Goal: Complete application form

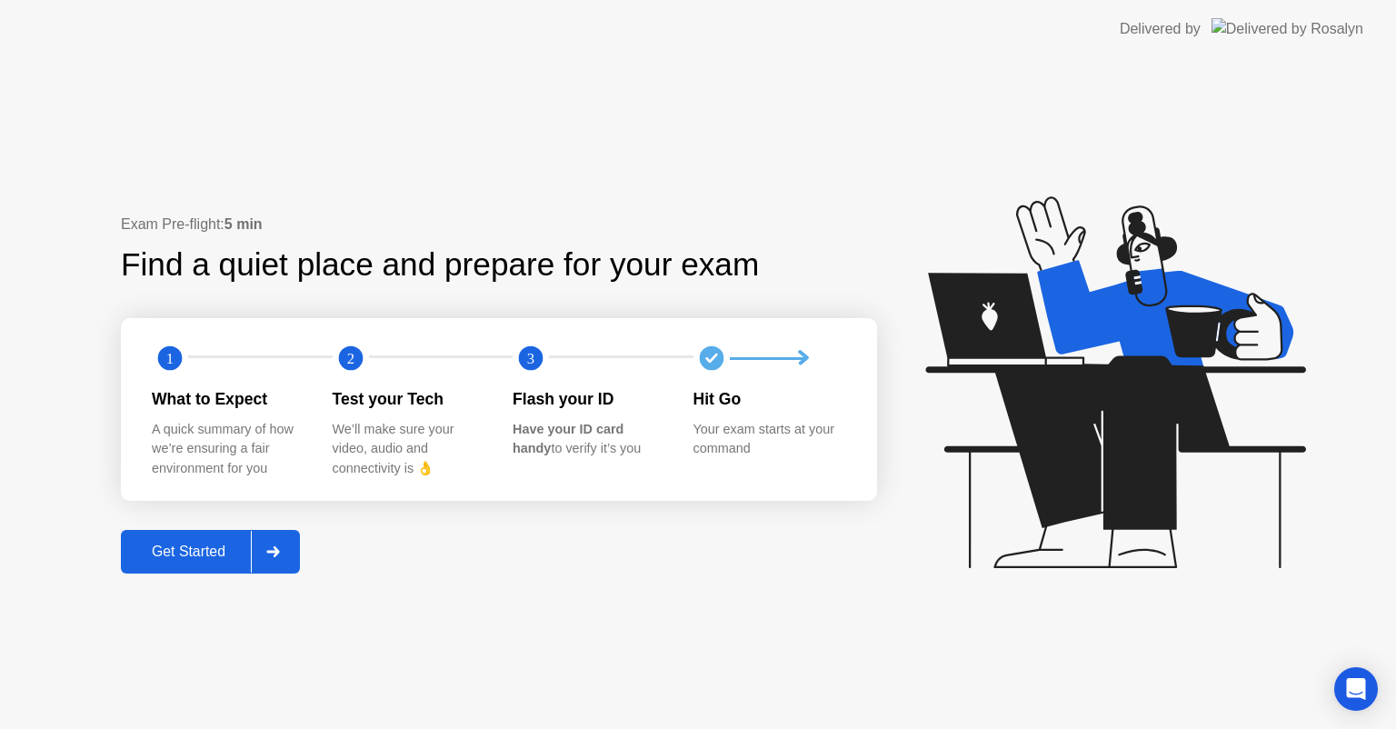
click at [178, 552] on div "Get Started" at bounding box center [188, 551] width 124 height 16
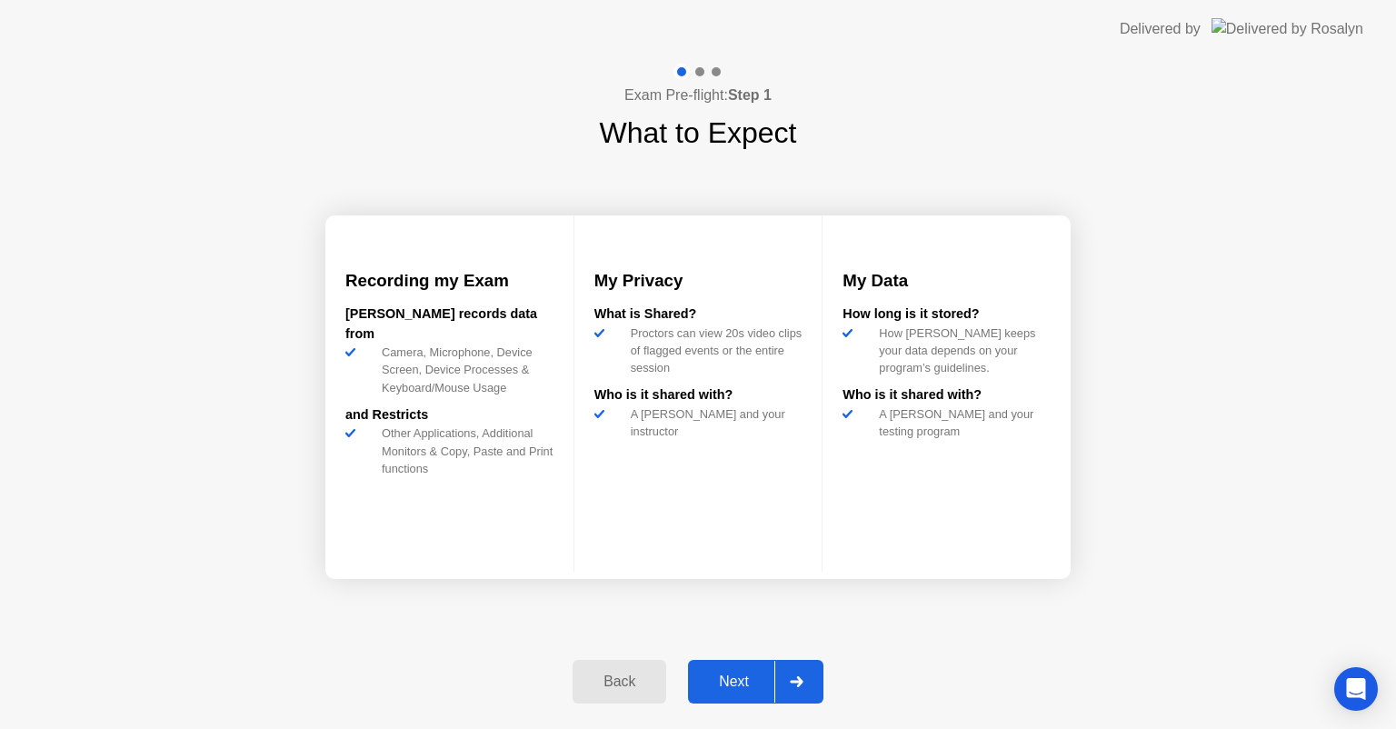
click at [720, 683] on div "Next" at bounding box center [733, 681] width 81 height 16
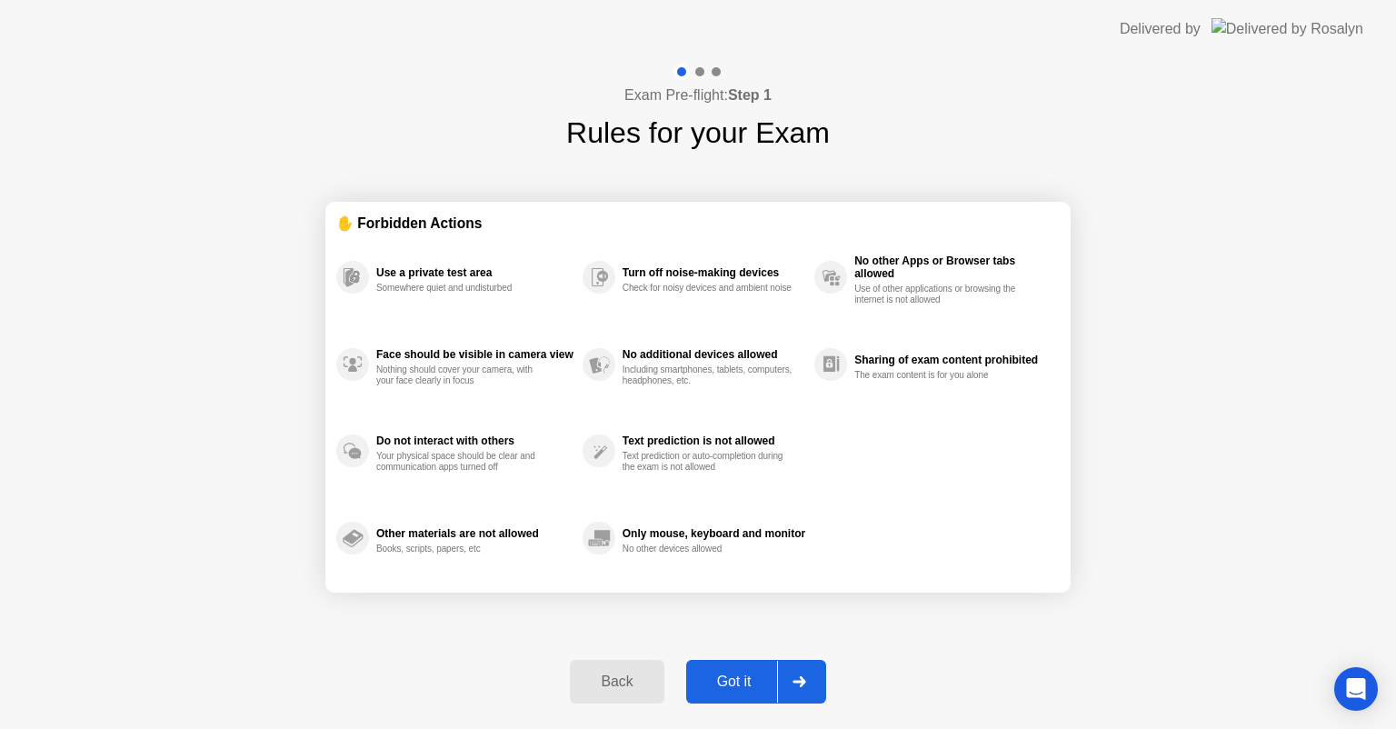
click at [720, 683] on div "Got it" at bounding box center [733, 681] width 85 height 16
select select "**********"
select select "*******"
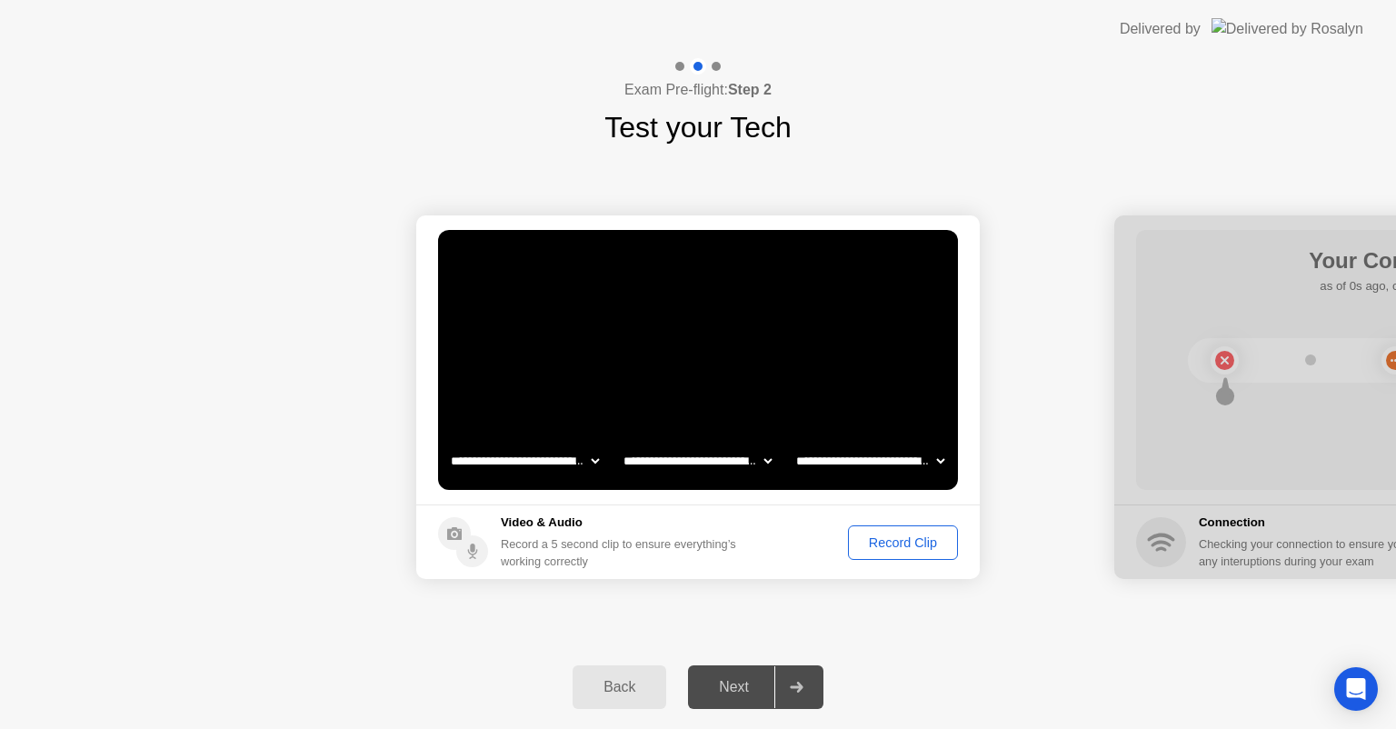
click at [929, 536] on div "Record Clip" at bounding box center [902, 542] width 97 height 15
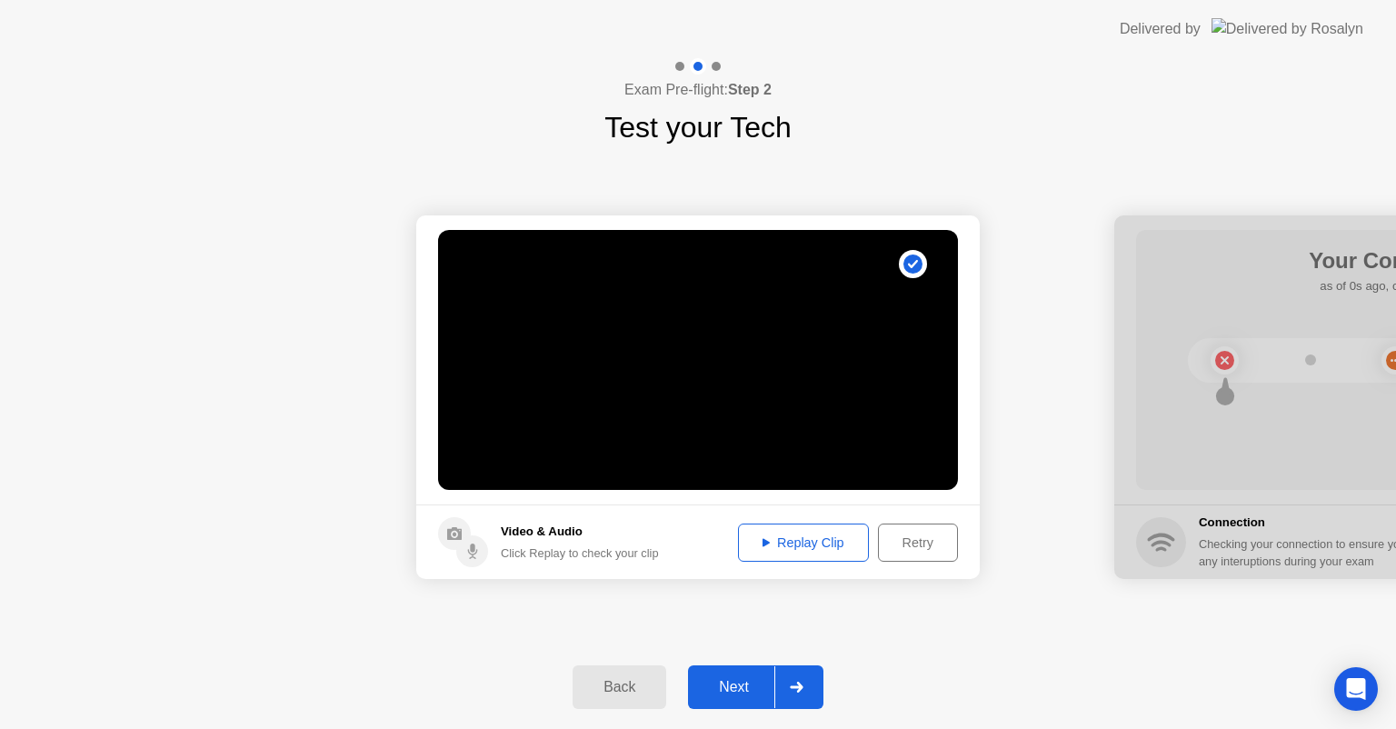
click at [729, 679] on div "Next" at bounding box center [733, 687] width 81 height 16
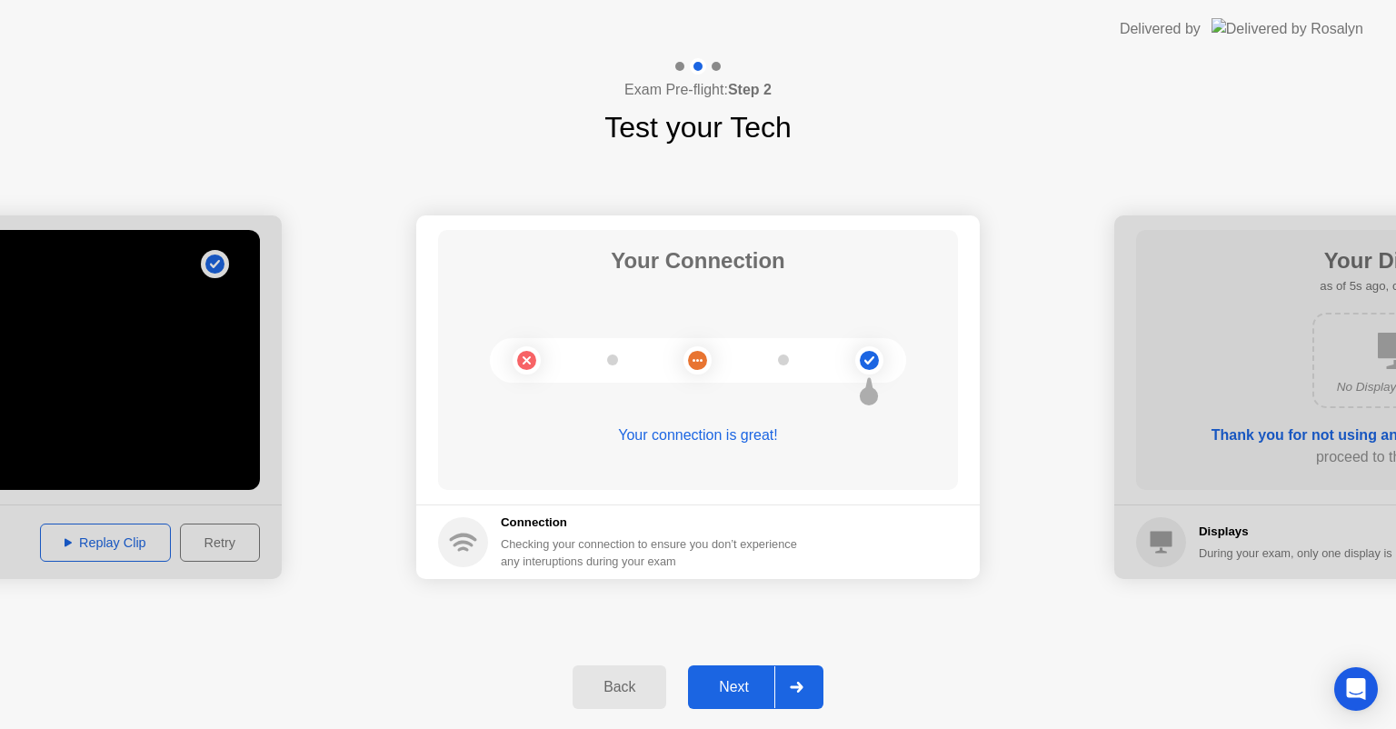
click at [710, 672] on button "Next" at bounding box center [755, 687] width 135 height 44
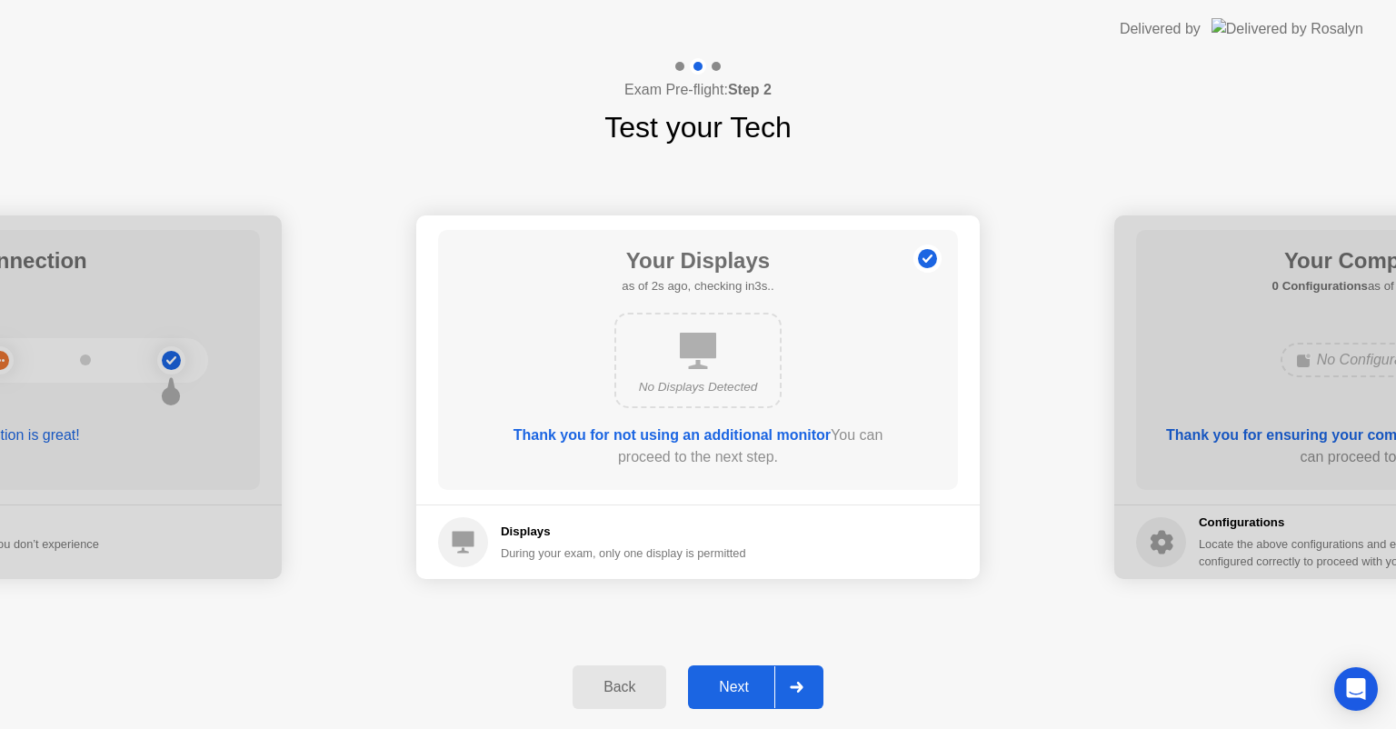
click at [756, 690] on div "Next" at bounding box center [733, 687] width 81 height 16
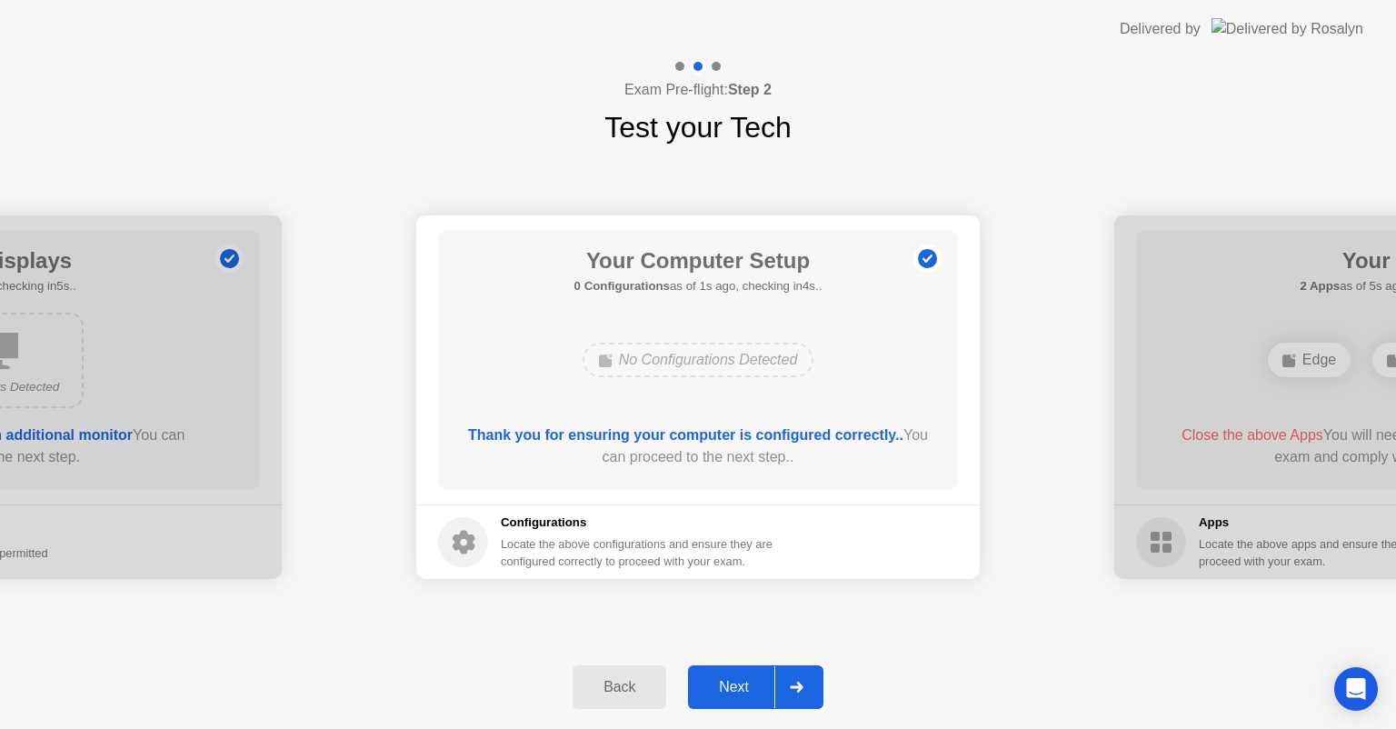
click at [756, 690] on div "Next" at bounding box center [733, 687] width 81 height 16
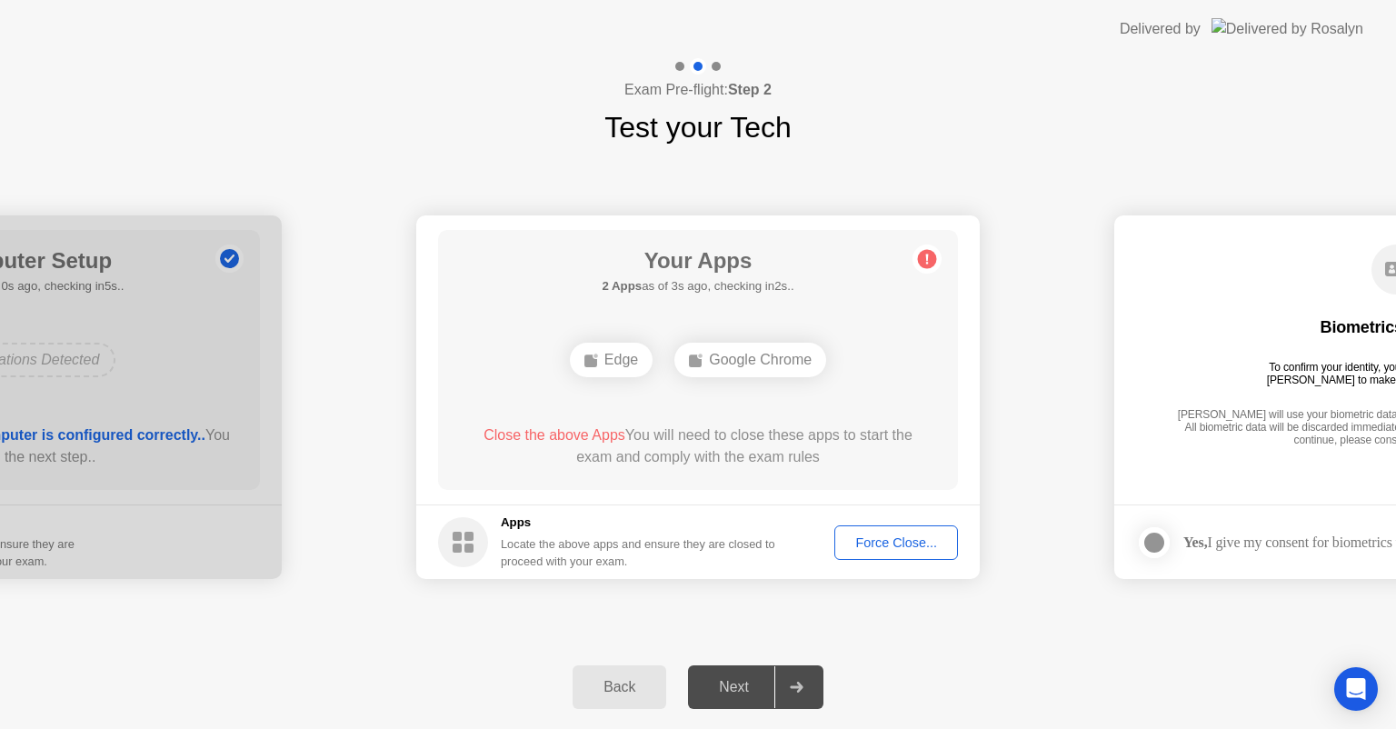
click at [871, 541] on div "Force Close..." at bounding box center [895, 542] width 111 height 15
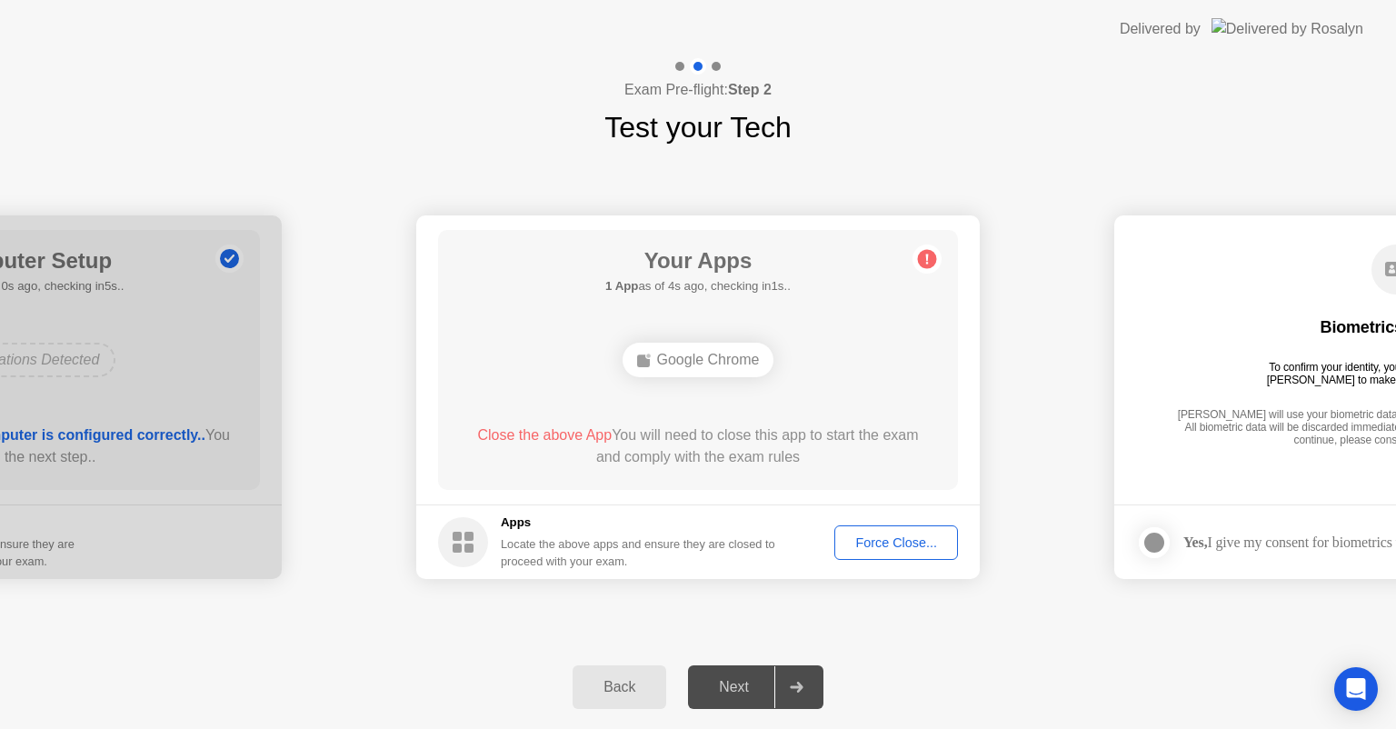
click at [876, 538] on div "Force Close..." at bounding box center [895, 542] width 111 height 15
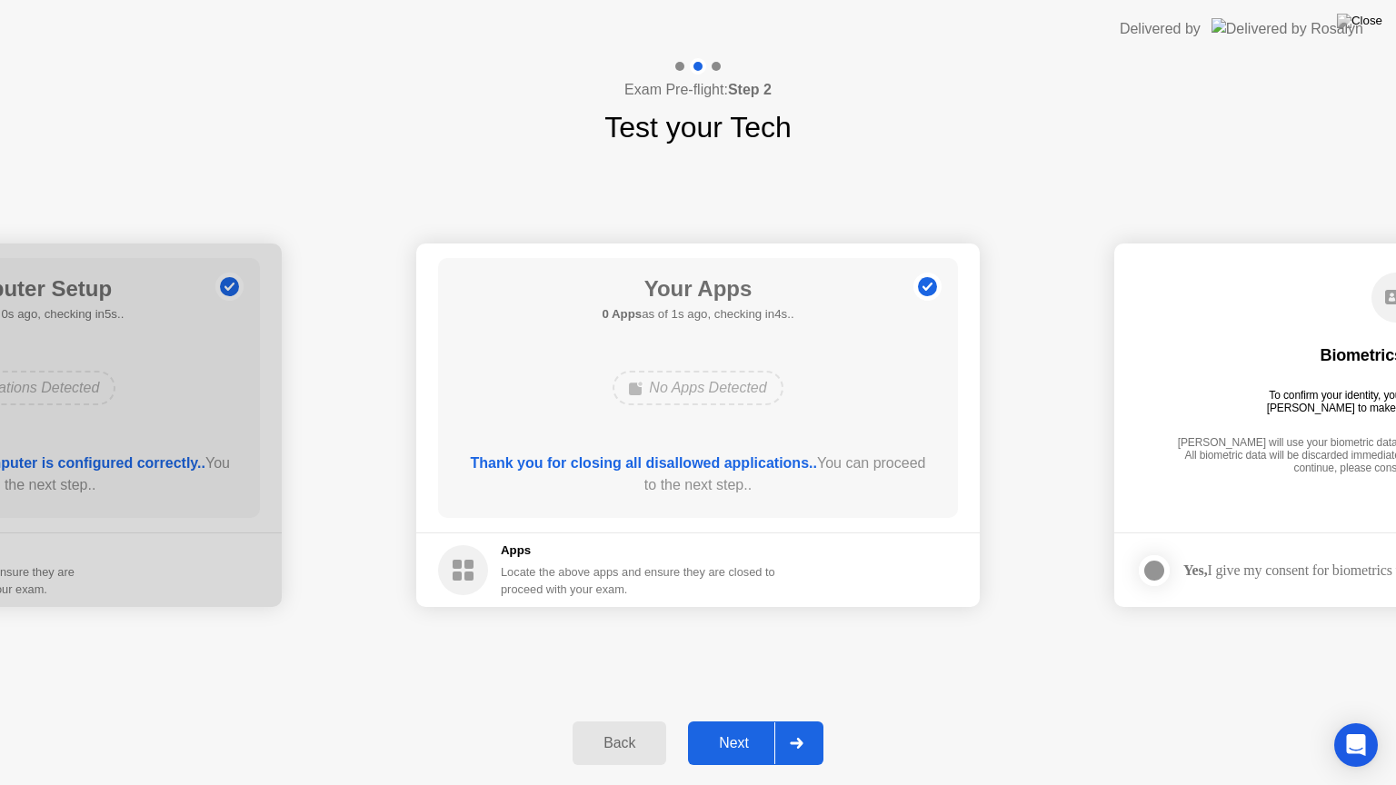
click at [712, 728] on div "Next" at bounding box center [733, 743] width 81 height 16
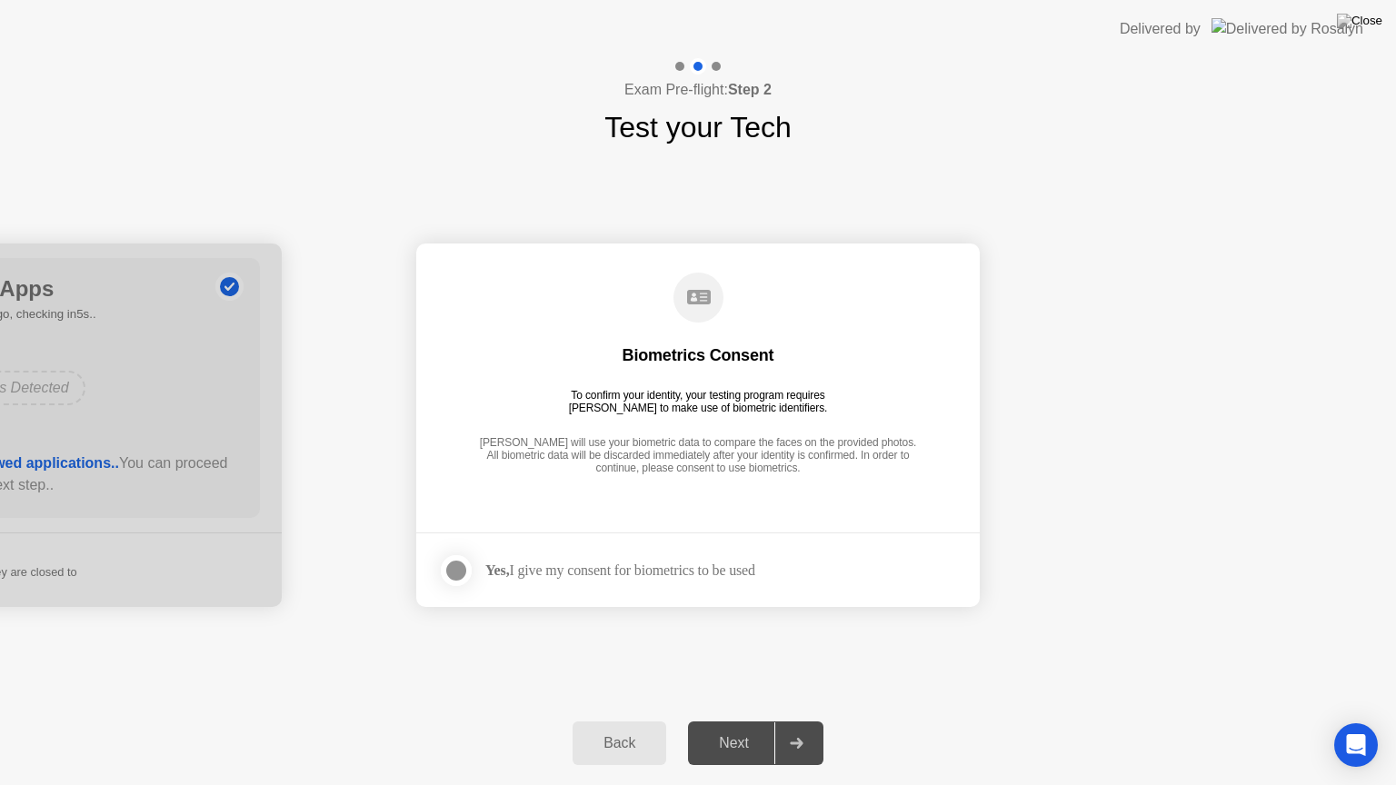
click at [458, 573] on div at bounding box center [456, 571] width 22 height 22
click at [708, 728] on div "Next" at bounding box center [733, 743] width 81 height 16
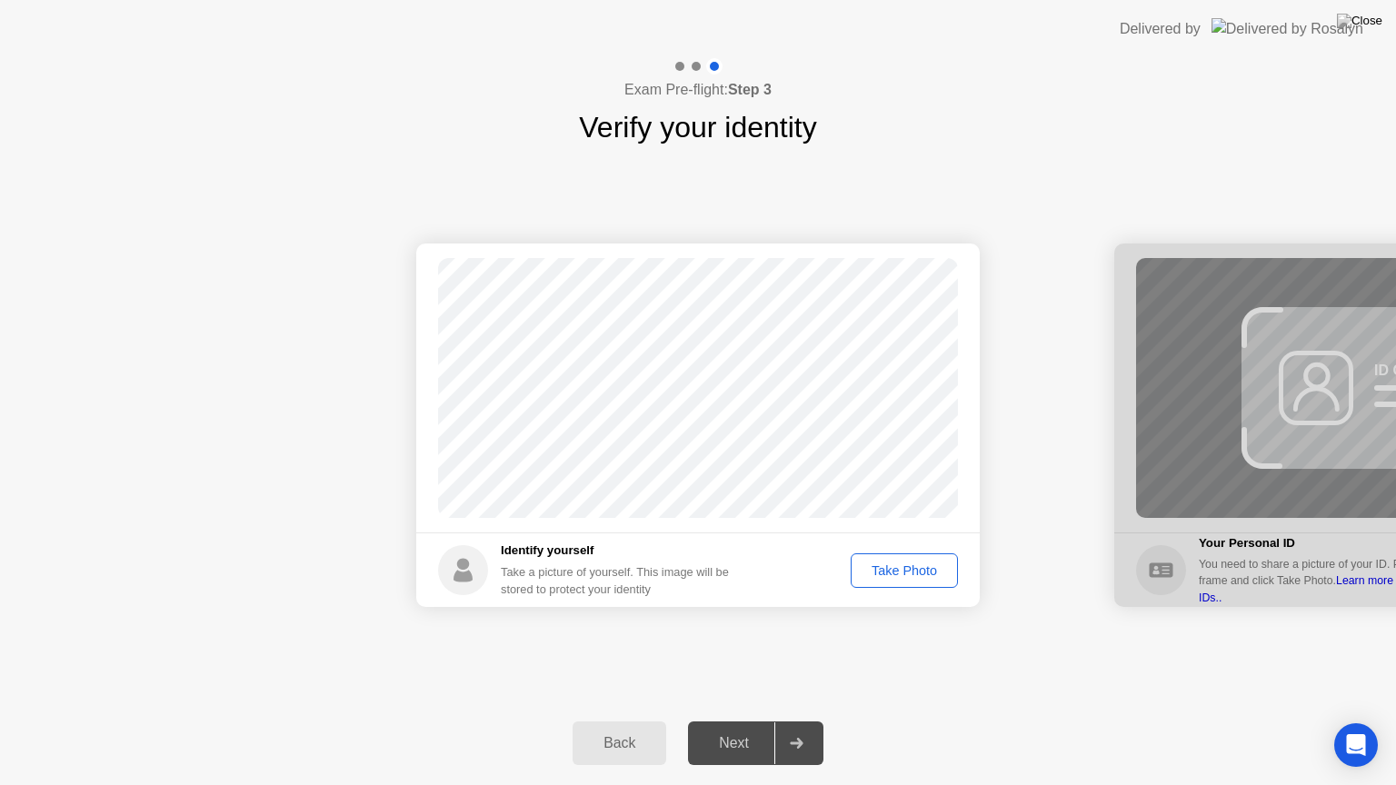
click at [893, 569] on div "Take Photo" at bounding box center [904, 570] width 94 height 15
click at [766, 727] on button "Next" at bounding box center [755, 743] width 135 height 44
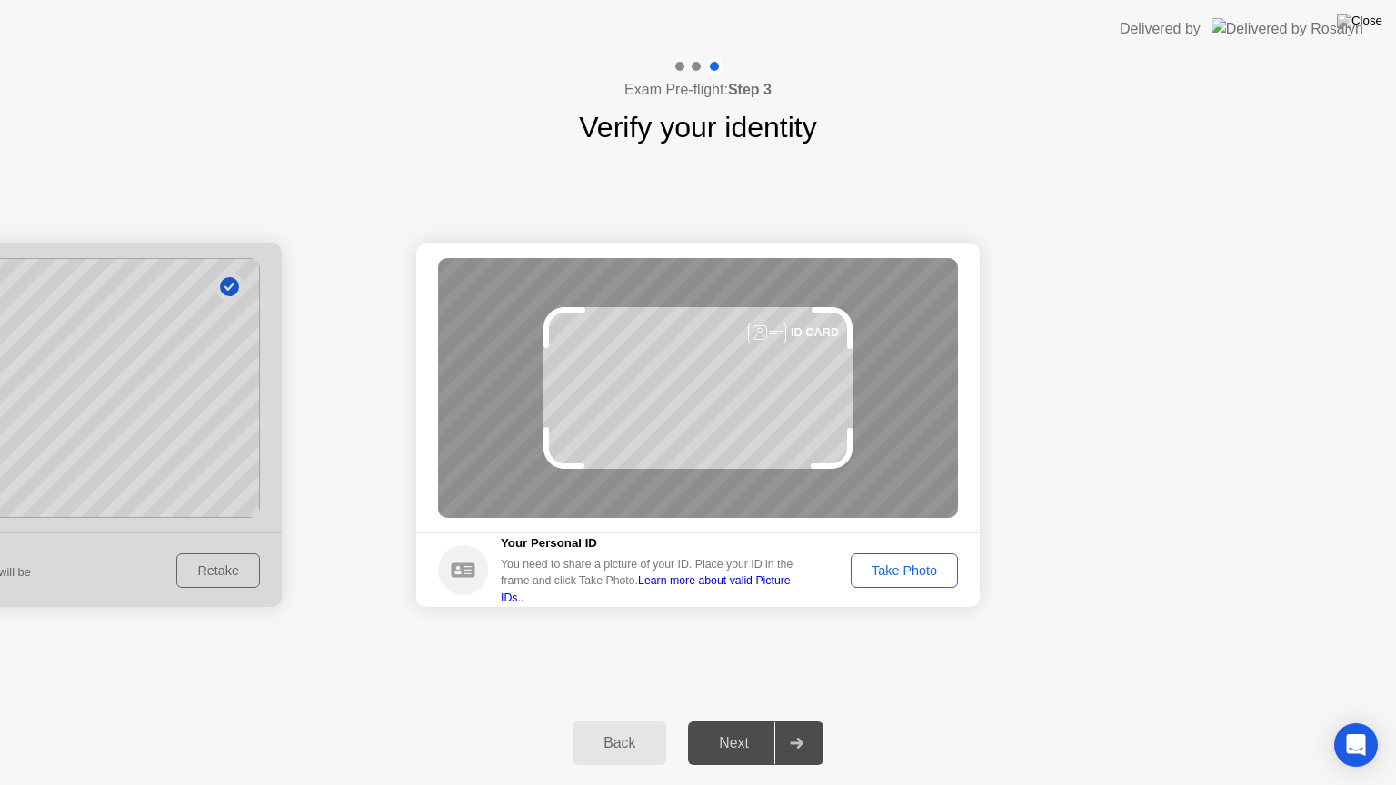
click at [789, 591] on link "Learn more about valid Picture IDs.." at bounding box center [646, 588] width 290 height 29
click at [885, 573] on div "Take Photo" at bounding box center [904, 570] width 94 height 15
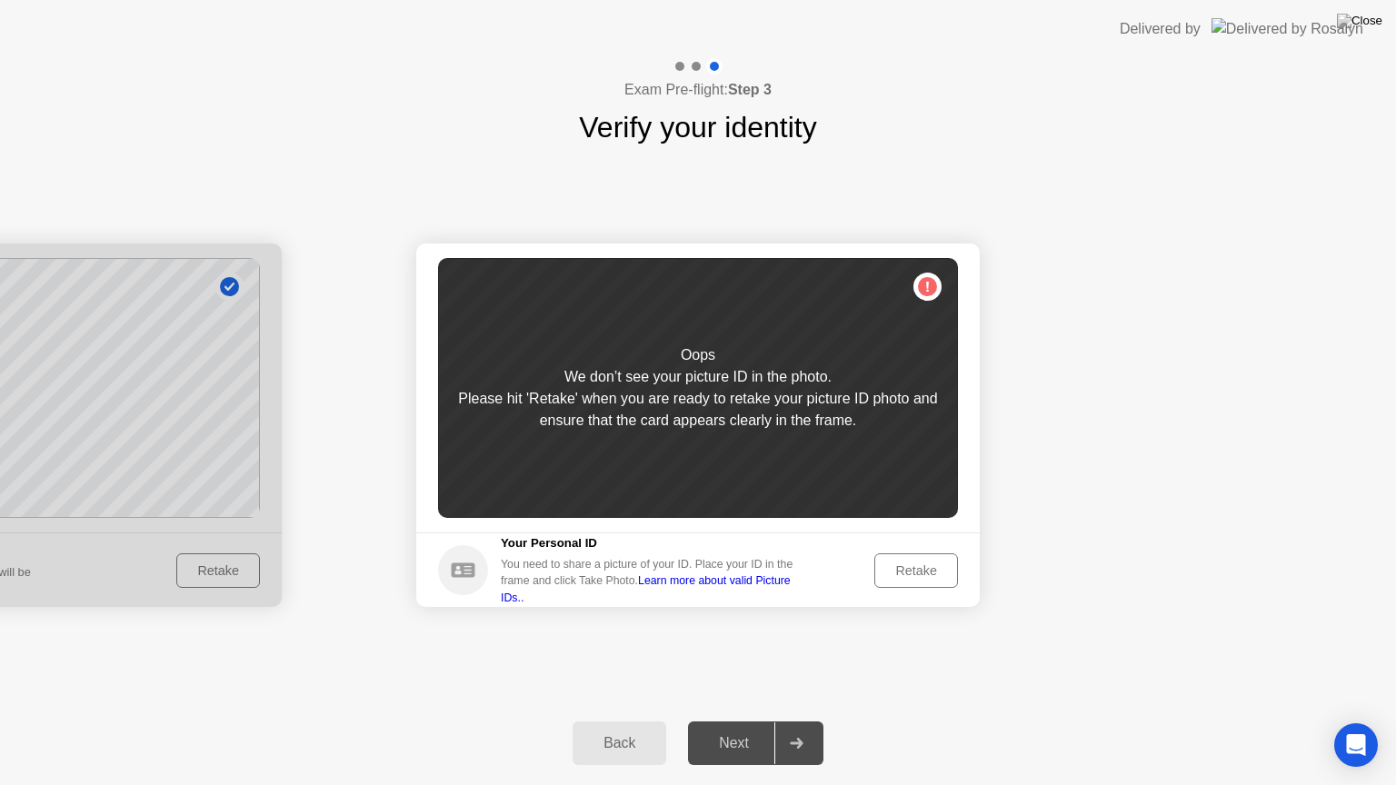
click at [923, 281] on div "Oops We don’t see your picture ID in the photo. Please hit 'Retake' when you ar…" at bounding box center [698, 388] width 520 height 260
click at [906, 571] on div "Retake" at bounding box center [915, 570] width 71 height 15
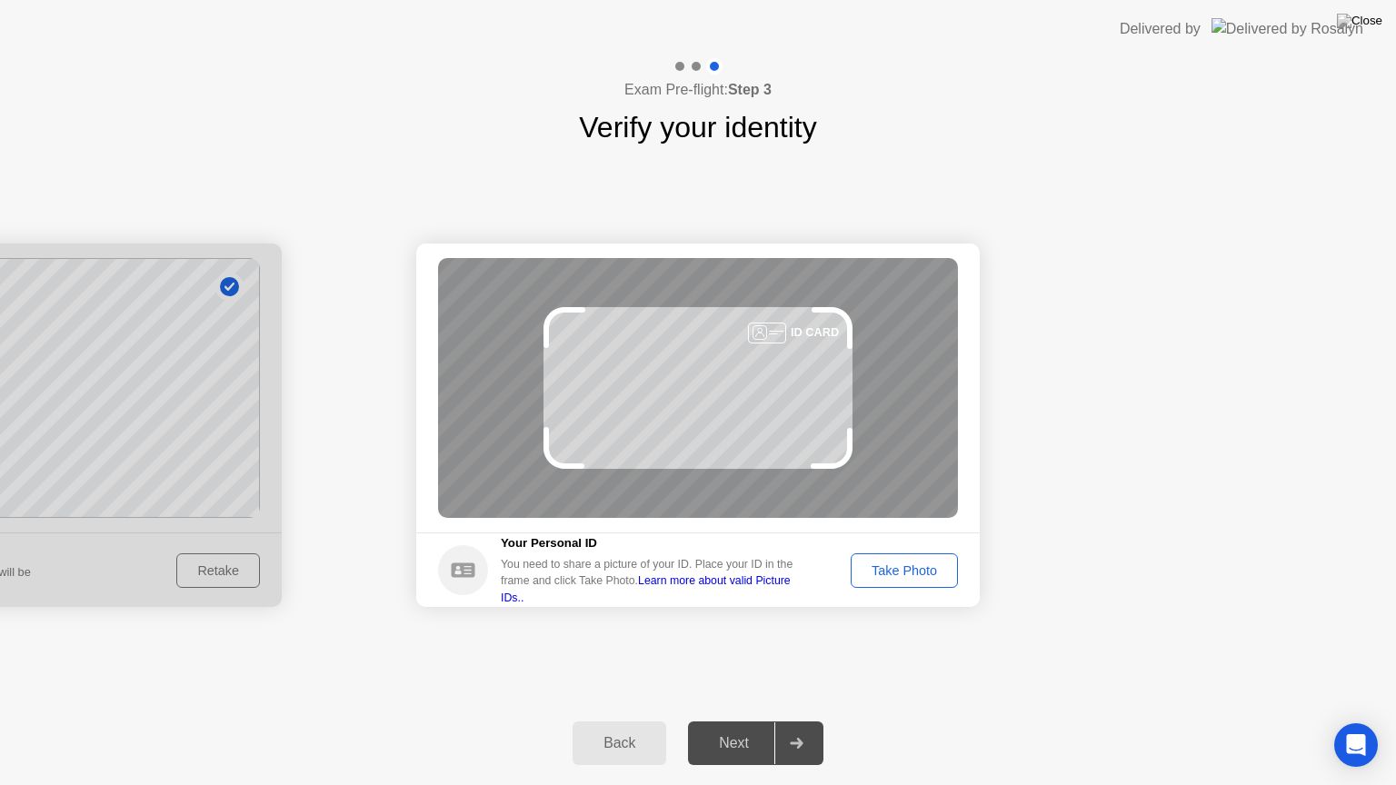
click at [923, 563] on div "Take Photo" at bounding box center [904, 570] width 94 height 15
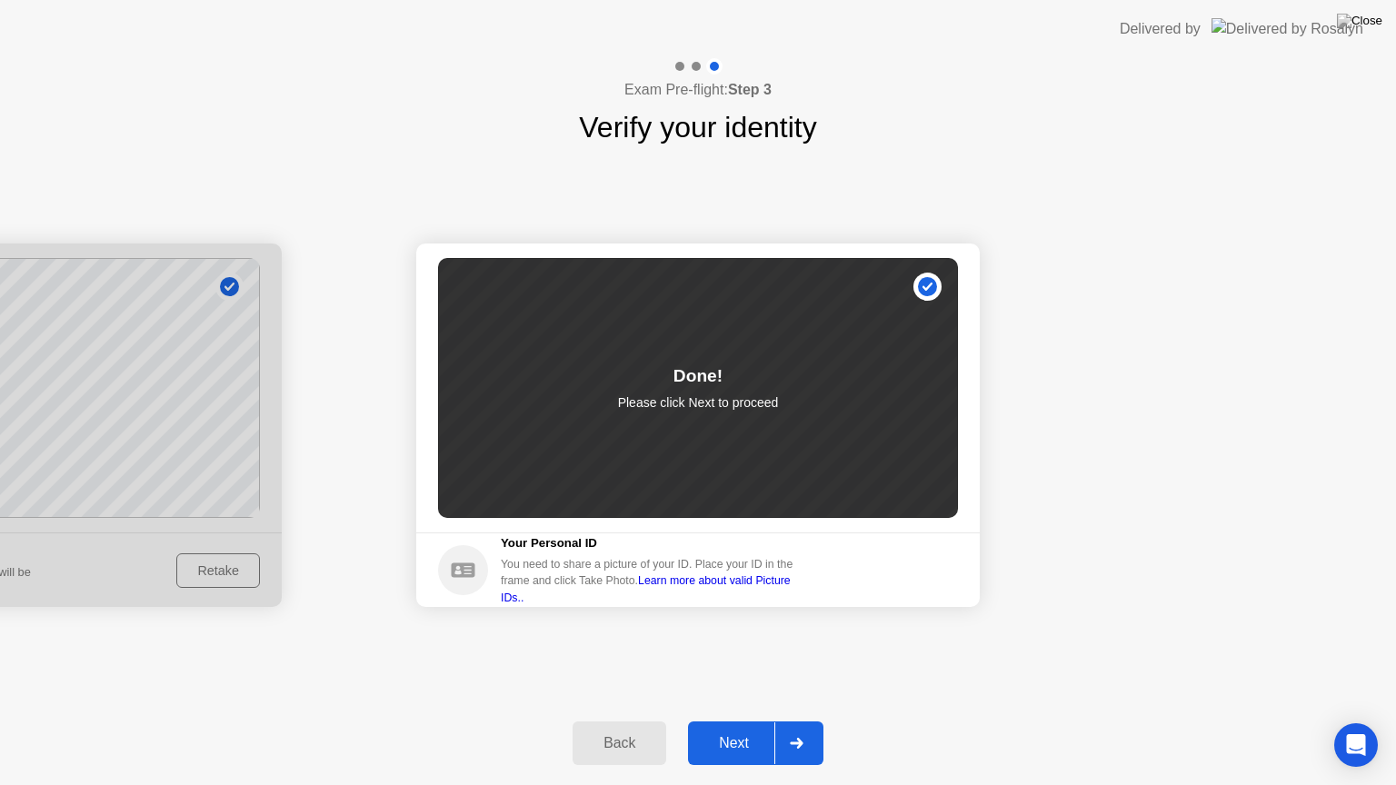
click at [698, 728] on div "Next" at bounding box center [733, 743] width 81 height 16
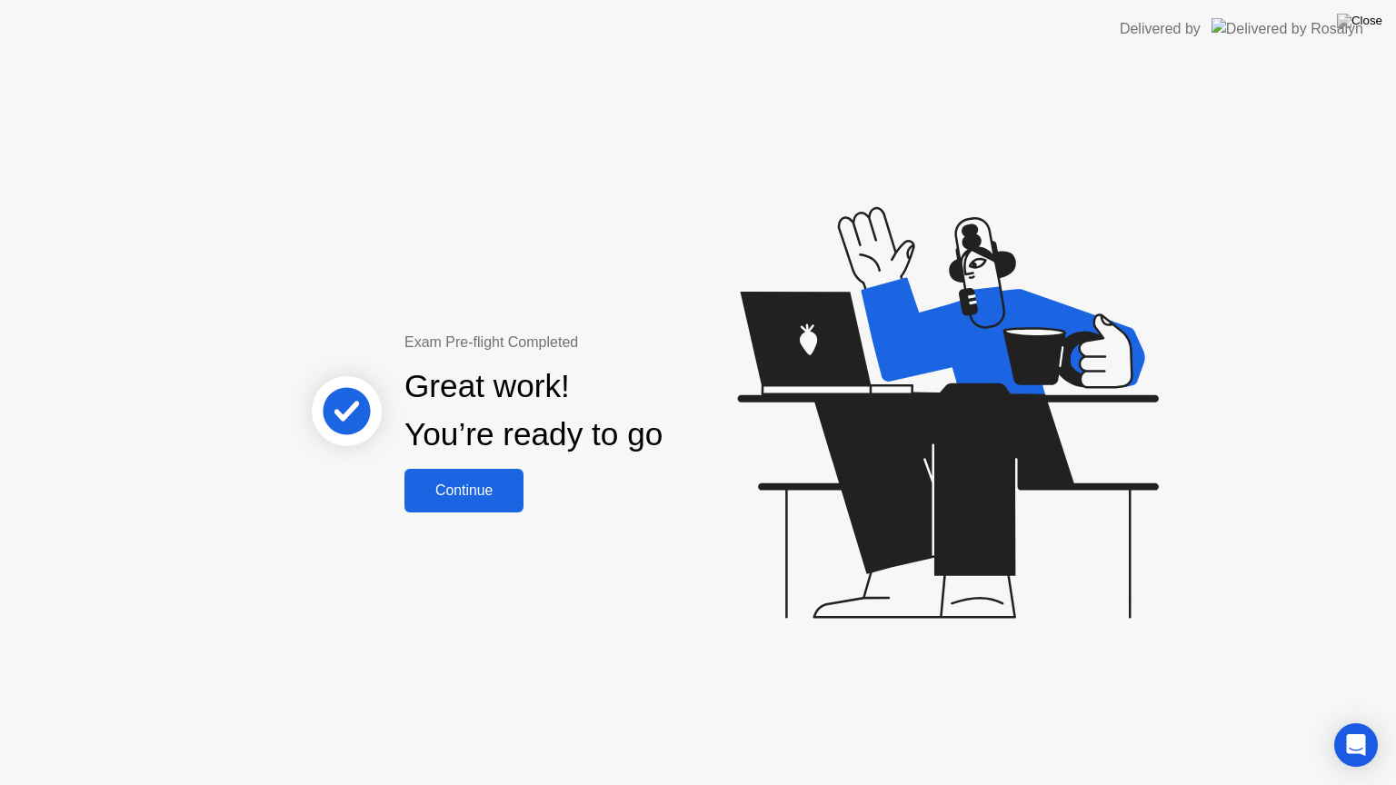
click at [496, 491] on div "Continue" at bounding box center [464, 490] width 108 height 16
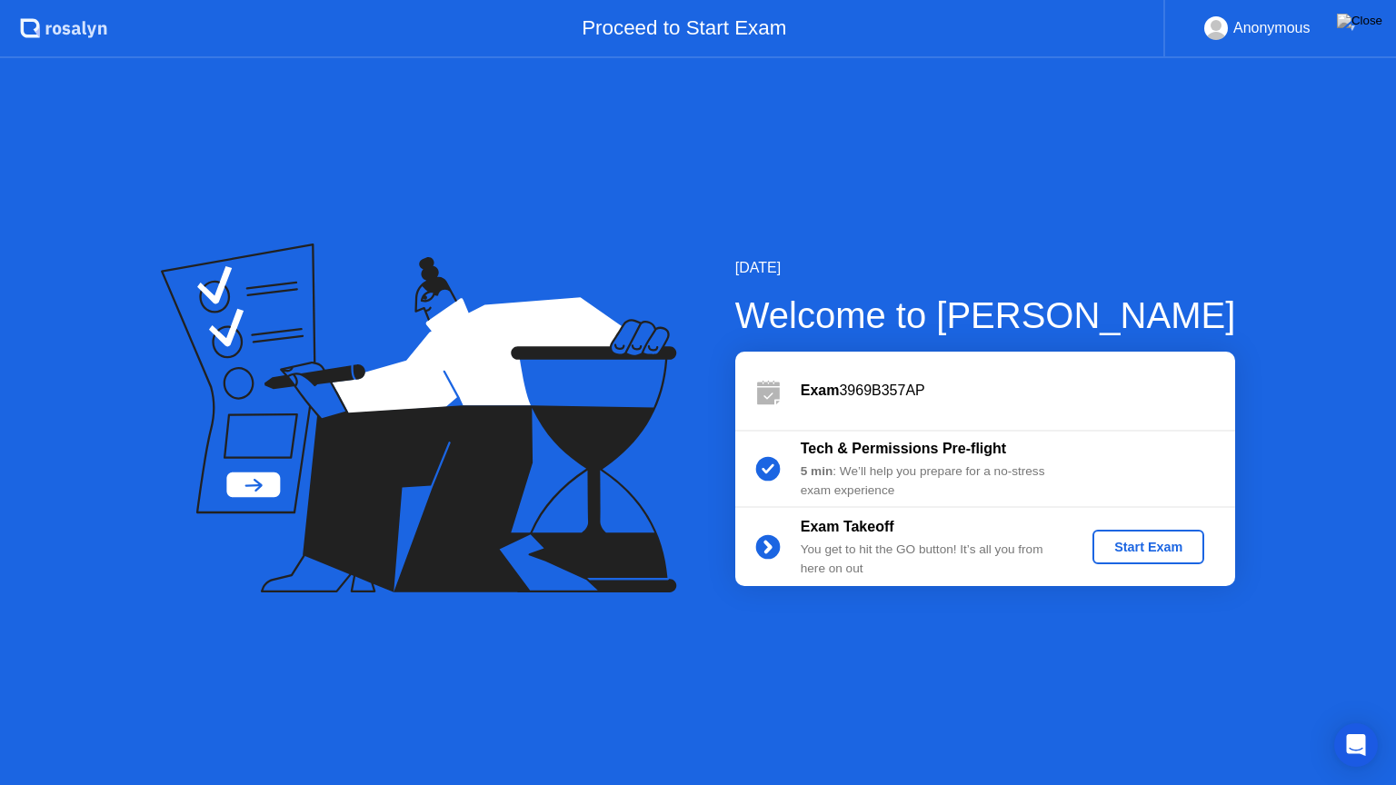
click at [18, 728] on div "[DATE] Welcome to [PERSON_NAME] Exam 3969B357AP Tech & Permissions Pre-flight 5…" at bounding box center [698, 421] width 1396 height 727
